Goal: Task Accomplishment & Management: Manage account settings

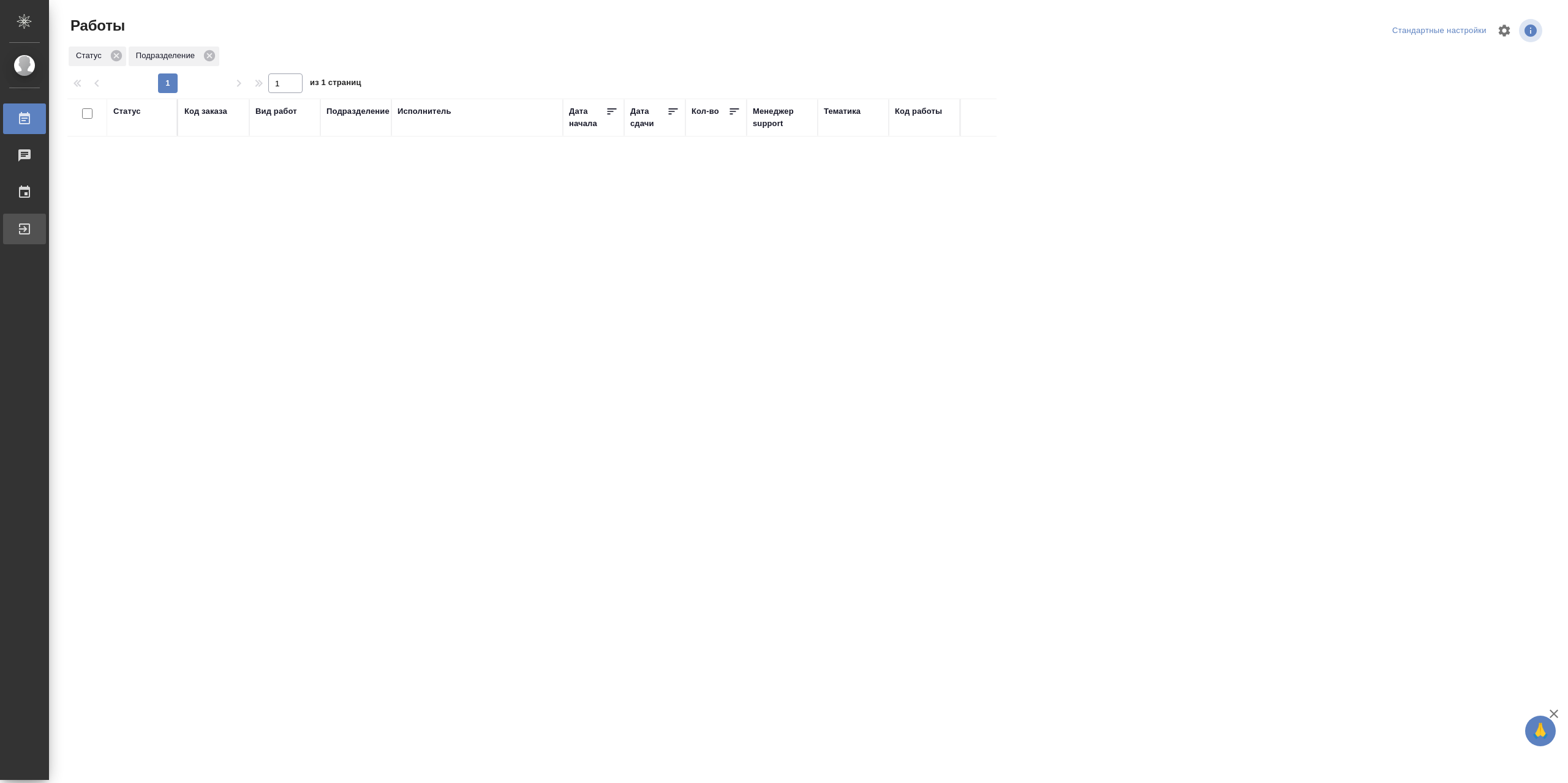
click at [24, 232] on div "Выйти" at bounding box center [9, 229] width 31 height 18
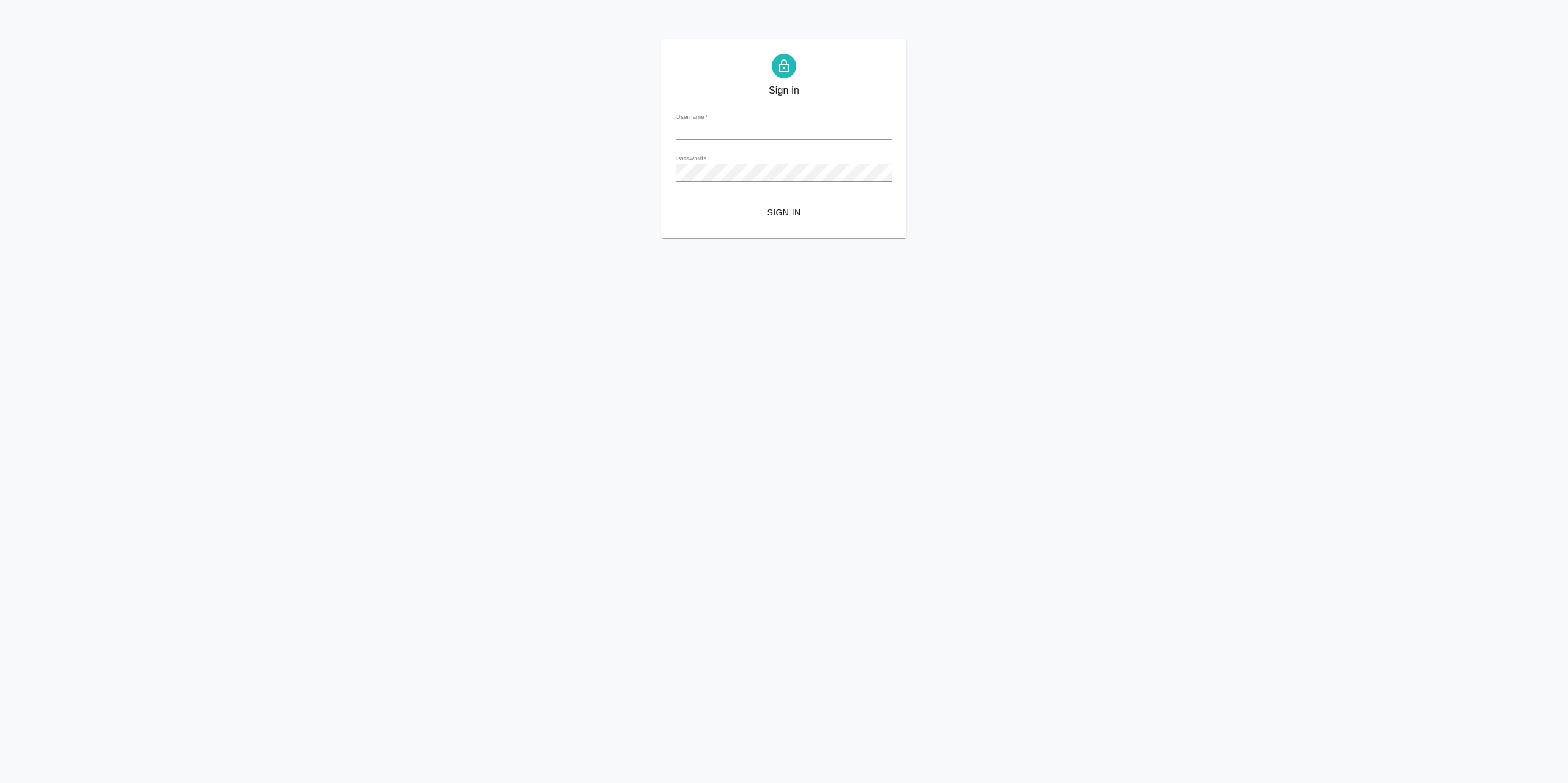
type input "r.sarkhatov@awatera.com"
click at [740, 219] on span "Sign in" at bounding box center [784, 212] width 196 height 15
